Goal: Book appointment/travel/reservation

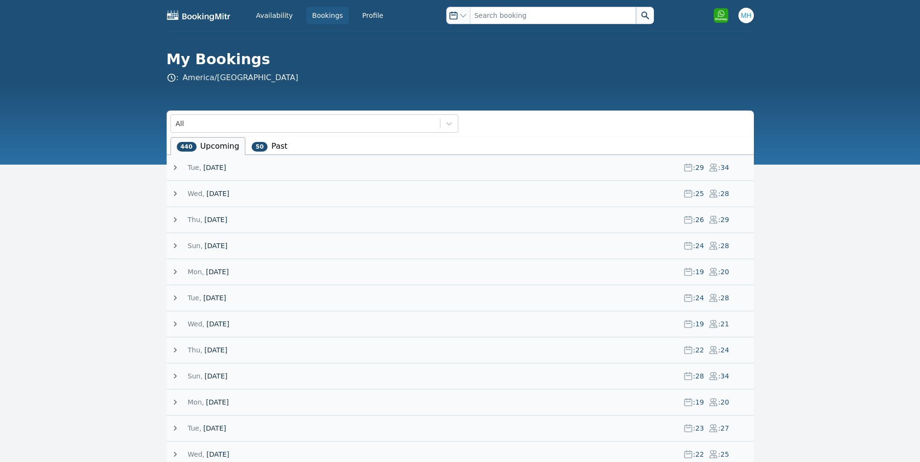
click at [215, 168] on span "[DATE]" at bounding box center [214, 168] width 23 height 10
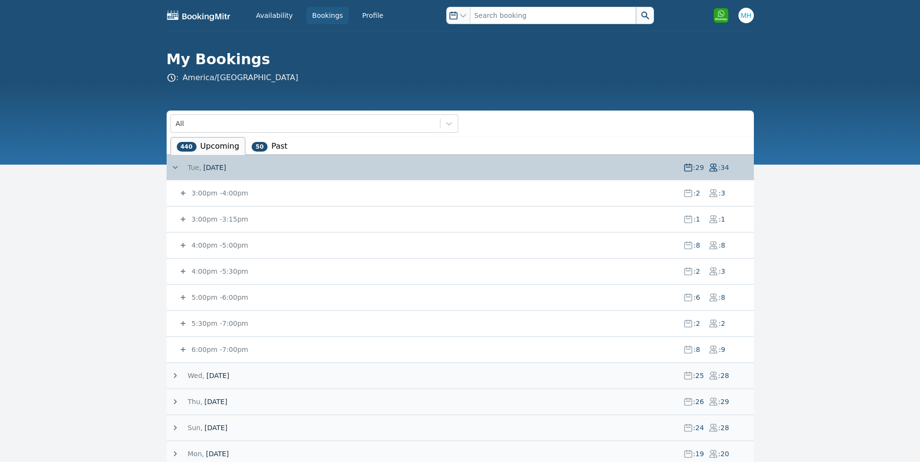
click at [232, 216] on small "3:00pm - 3:15pm" at bounding box center [219, 219] width 58 height 8
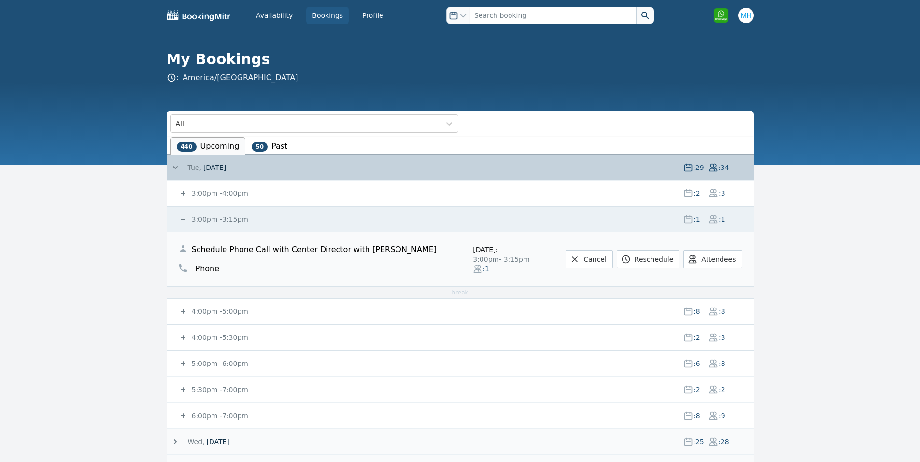
click at [231, 220] on small "3:00pm - 3:15pm" at bounding box center [219, 219] width 58 height 8
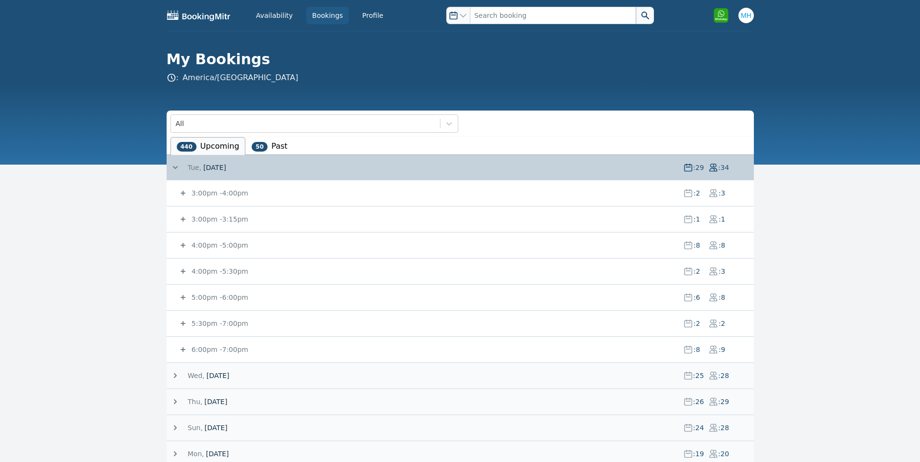
click at [231, 191] on small "3:00pm - 4:00pm" at bounding box center [219, 193] width 58 height 8
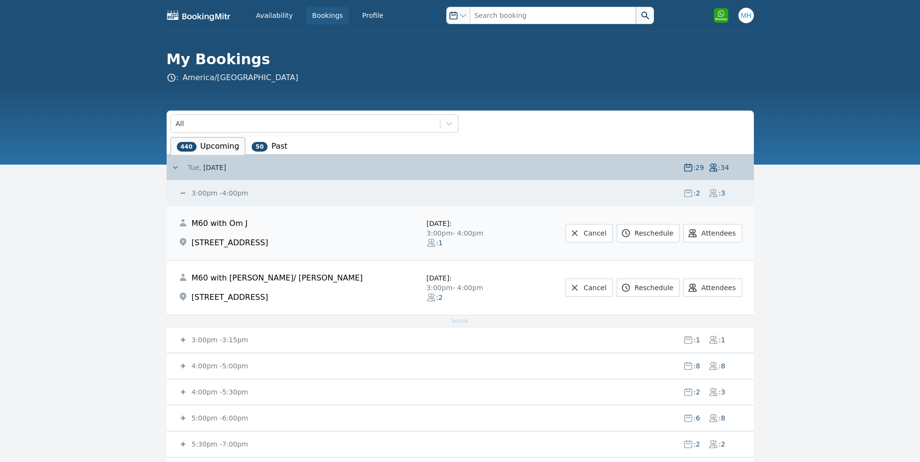
click at [231, 191] on small "3:00pm - 4:00pm" at bounding box center [219, 193] width 58 height 8
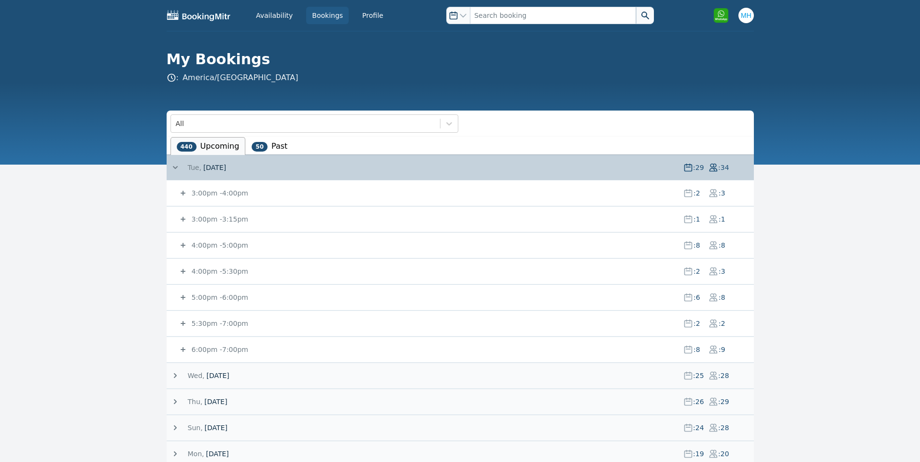
click at [218, 242] on small "4:00pm - 5:00pm" at bounding box center [219, 245] width 58 height 8
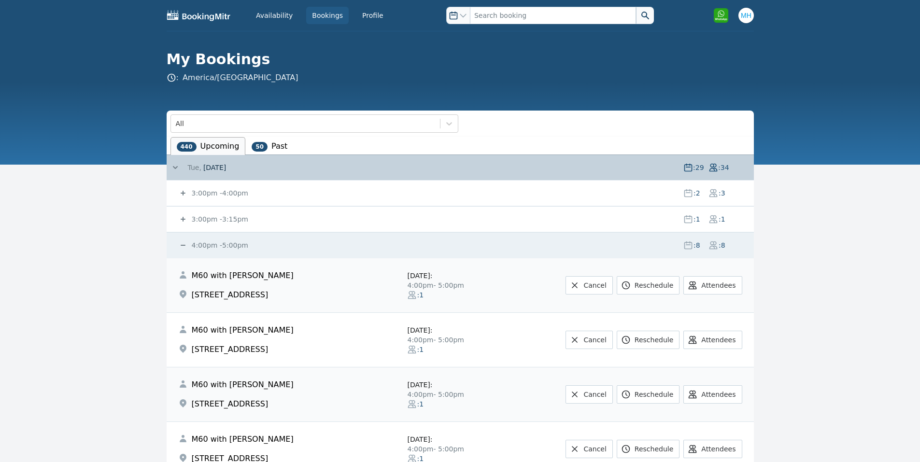
click at [217, 247] on small "4:00pm - 5:00pm" at bounding box center [219, 245] width 58 height 8
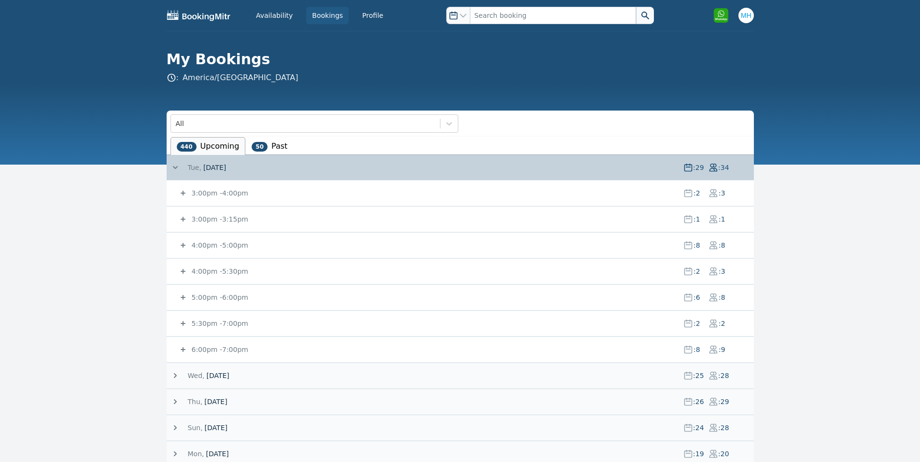
click at [240, 330] on div "5:30pm - 7:00pm : 2 : 2" at bounding box center [465, 323] width 575 height 25
click at [229, 195] on small "3:00pm - 4:00pm" at bounding box center [219, 193] width 58 height 8
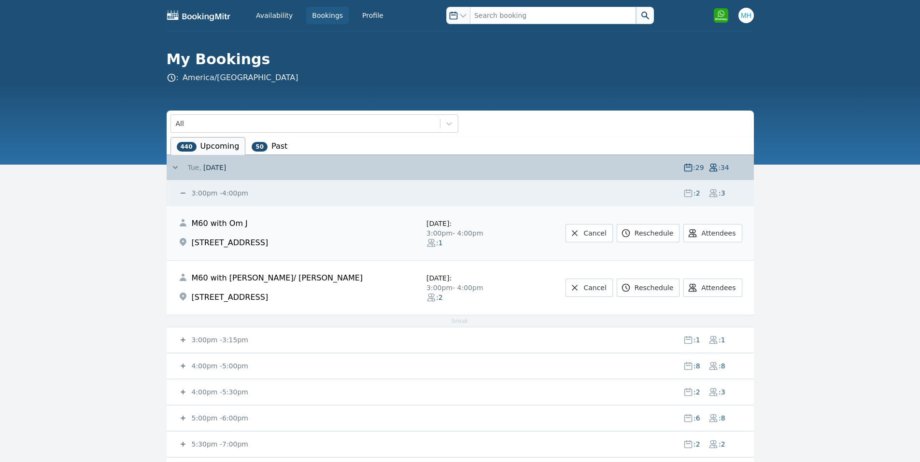
click at [229, 195] on small "3:00pm - 4:00pm" at bounding box center [219, 193] width 58 height 8
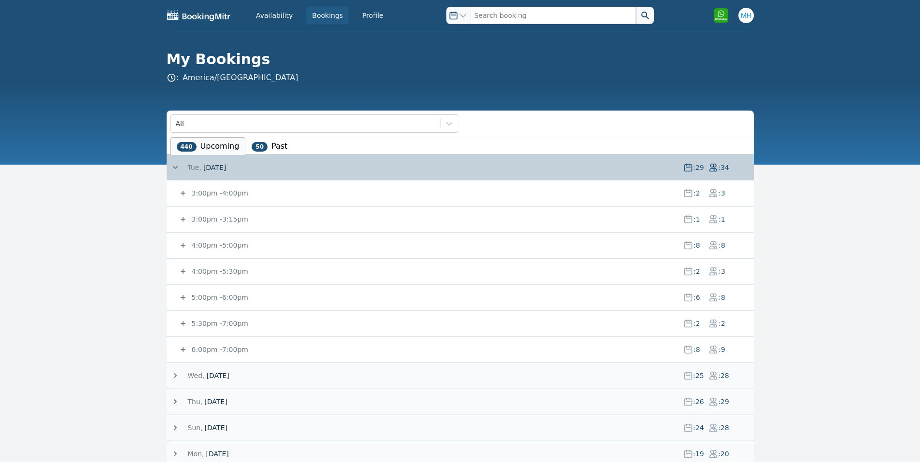
click at [227, 243] on small "4:00pm - 5:00pm" at bounding box center [219, 245] width 58 height 8
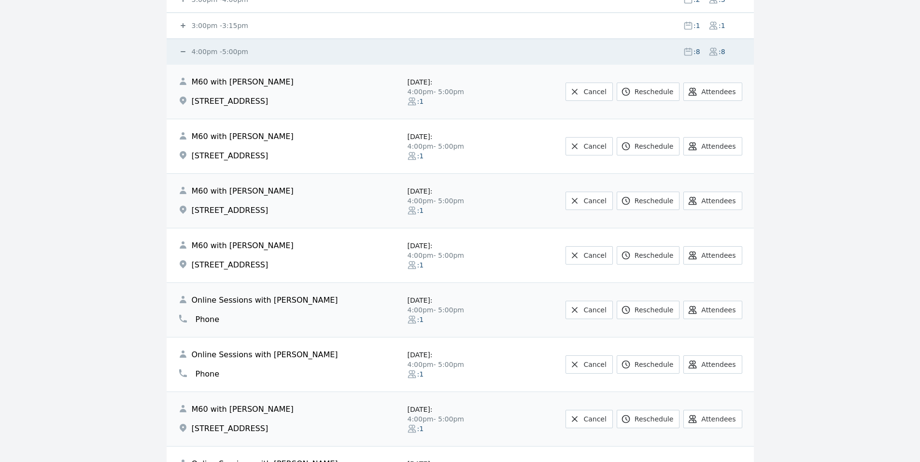
scroll to position [193, 0]
click at [207, 46] on div "4:00pm - 5:00pm : 8 : 8" at bounding box center [465, 52] width 575 height 25
click at [206, 51] on small "4:00pm - 5:00pm" at bounding box center [219, 52] width 58 height 8
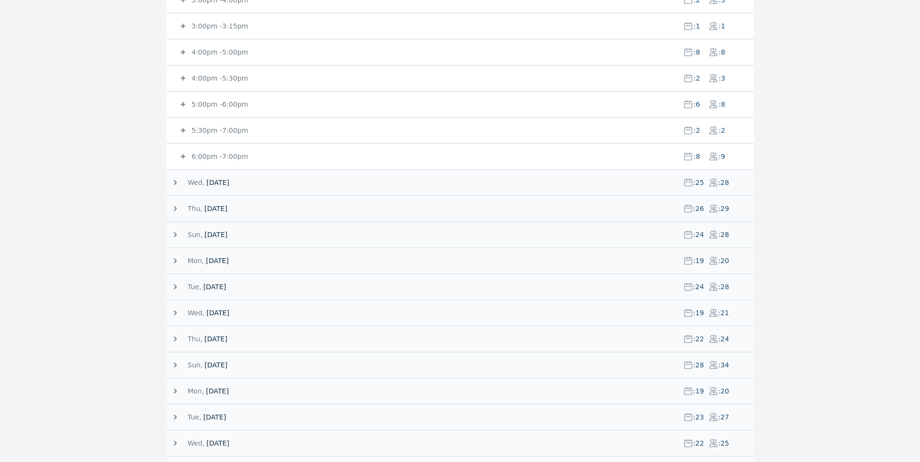
scroll to position [0, 0]
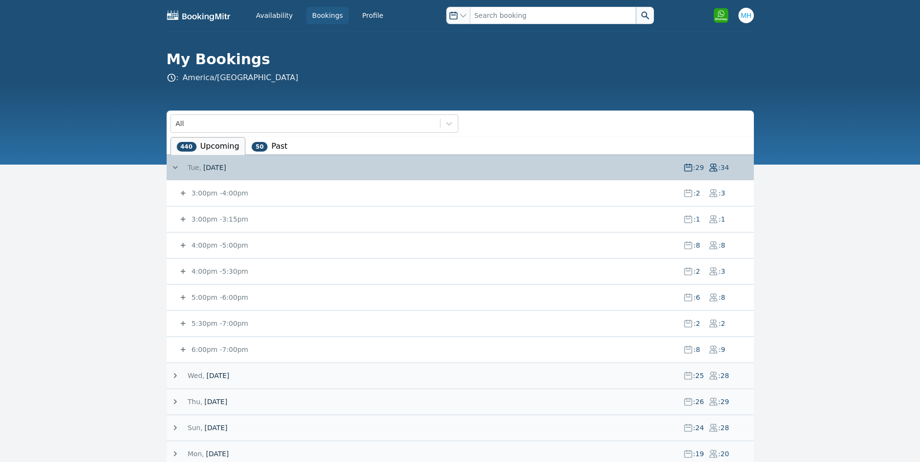
click at [207, 222] on small "3:00pm - 3:15pm" at bounding box center [219, 219] width 58 height 8
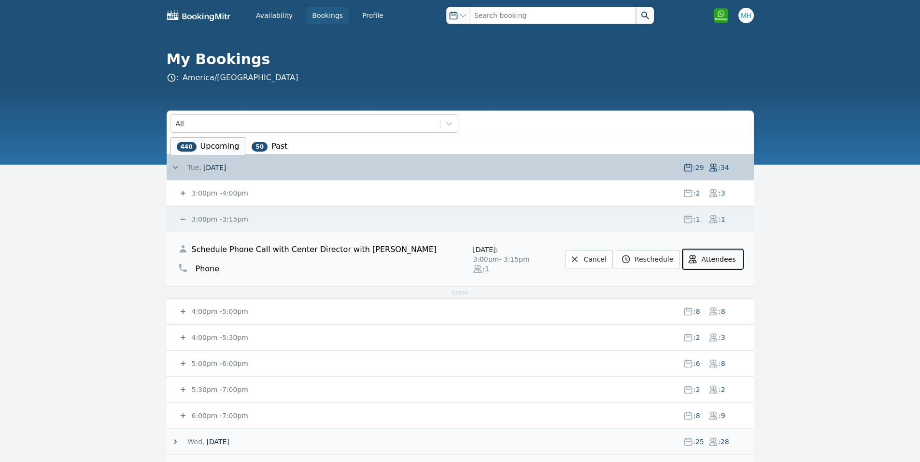
click at [708, 260] on button "Attendees" at bounding box center [712, 259] width 58 height 18
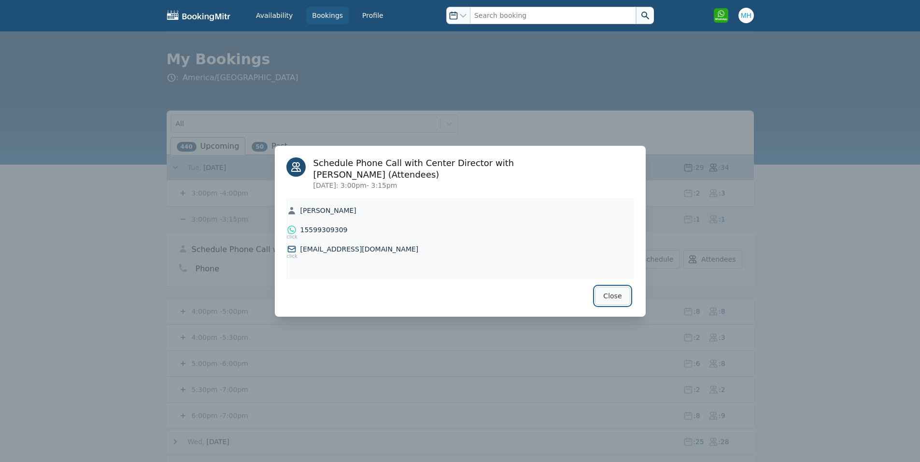
click at [608, 289] on button "Close" at bounding box center [612, 296] width 35 height 18
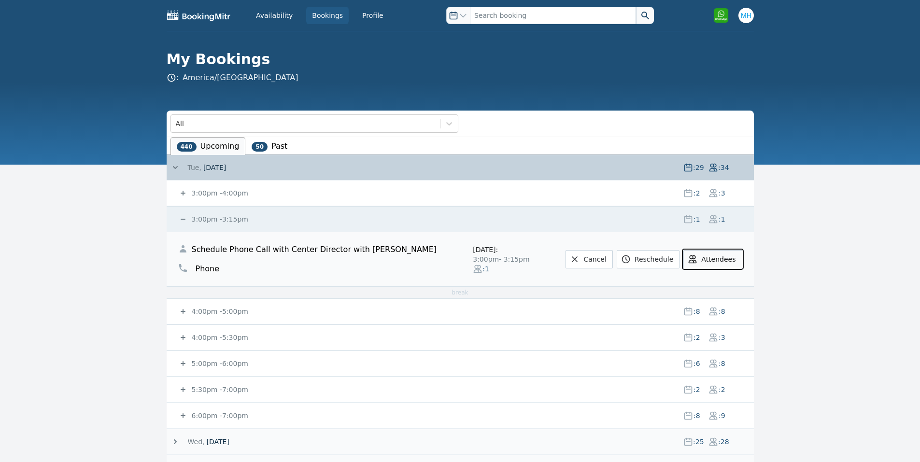
click at [692, 258] on icon at bounding box center [692, 259] width 10 height 10
